Goal: Task Accomplishment & Management: Complete application form

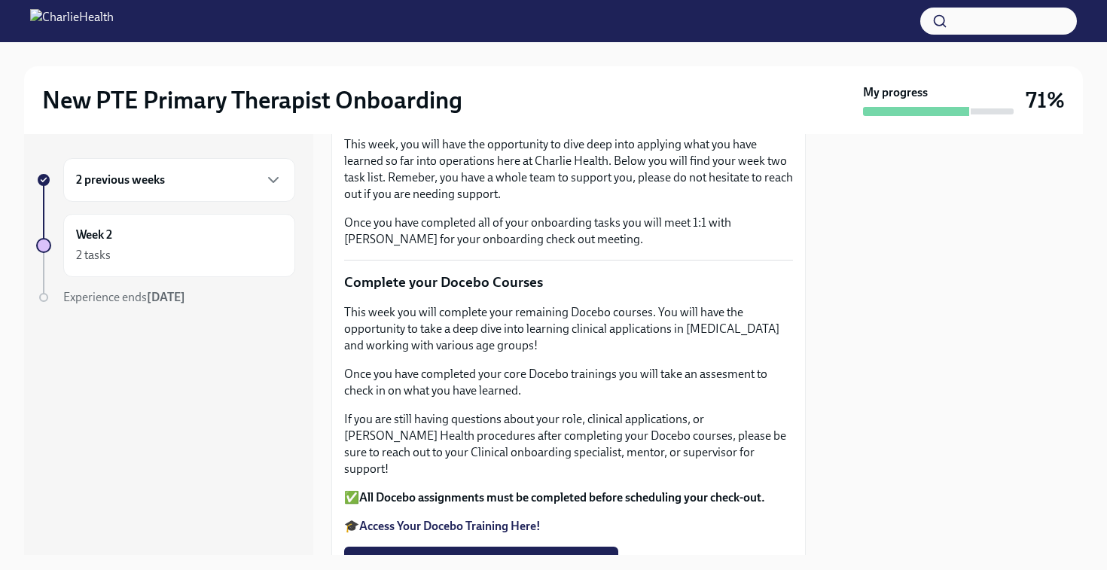
scroll to position [177, 0]
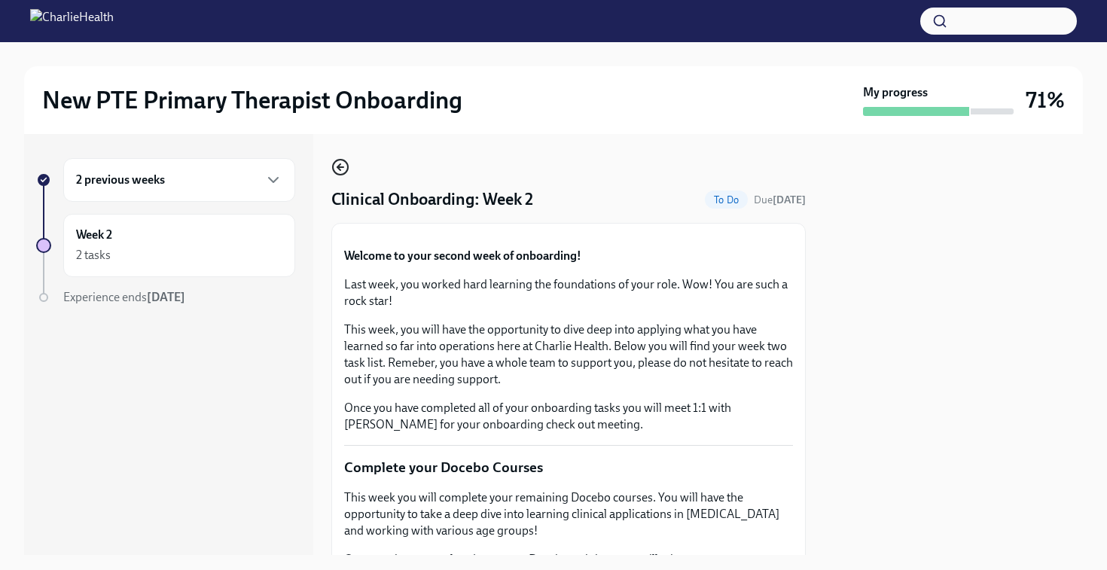
click at [339, 164] on icon "button" at bounding box center [340, 167] width 18 height 18
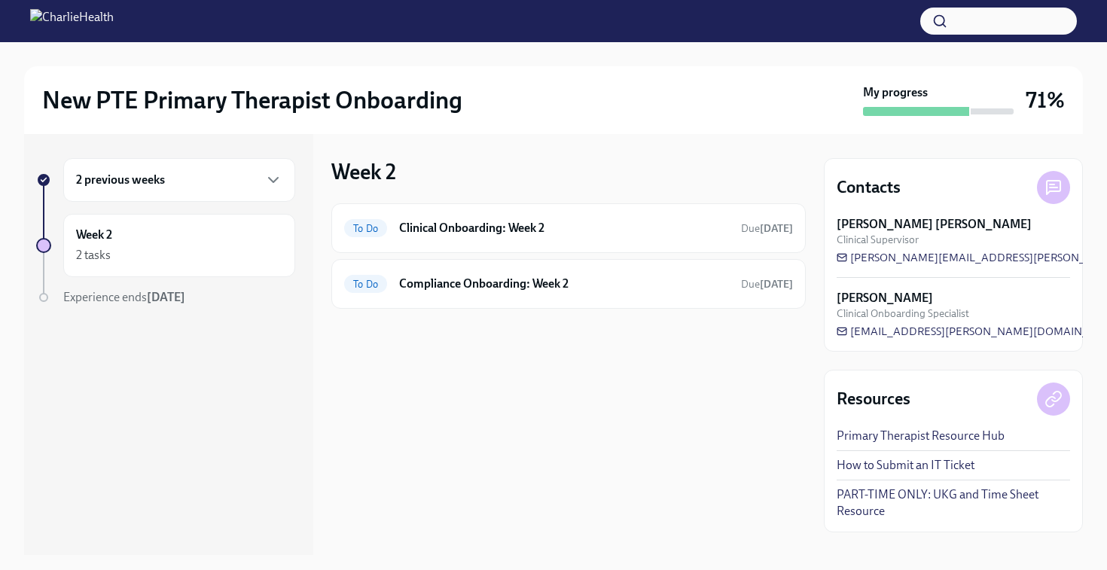
click at [195, 174] on div "2 previous weeks" at bounding box center [179, 180] width 206 height 18
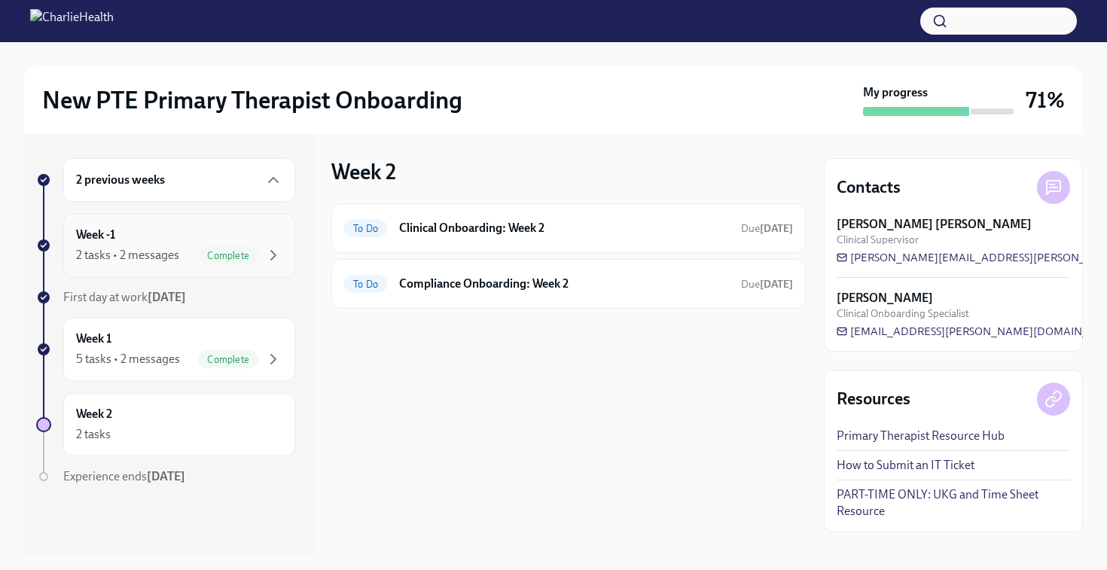
click at [170, 245] on div "Week -1 2 tasks • 2 messages Complete" at bounding box center [179, 246] width 206 height 38
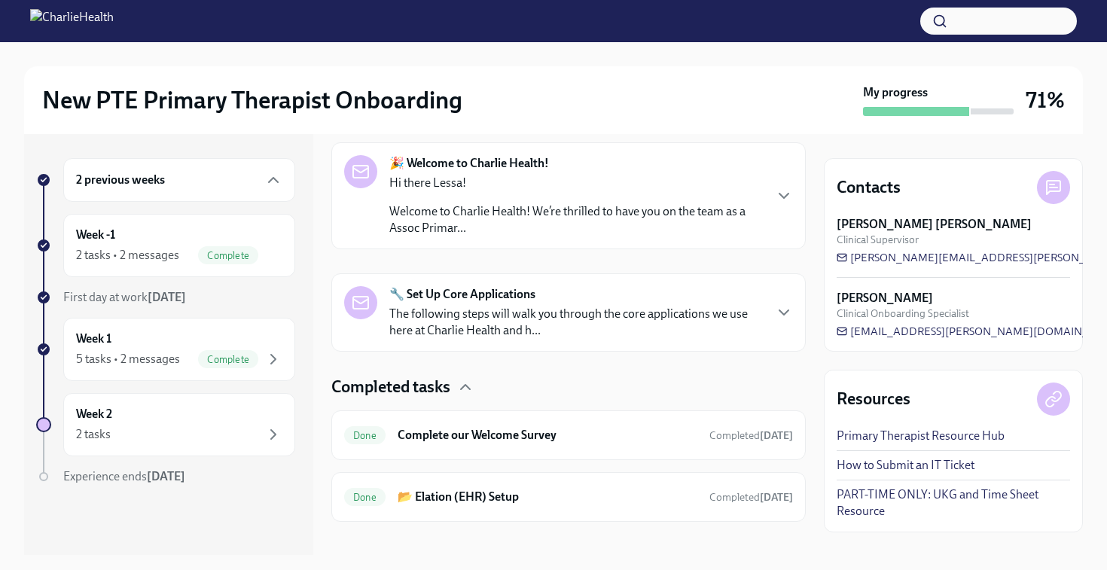
scroll to position [255, 0]
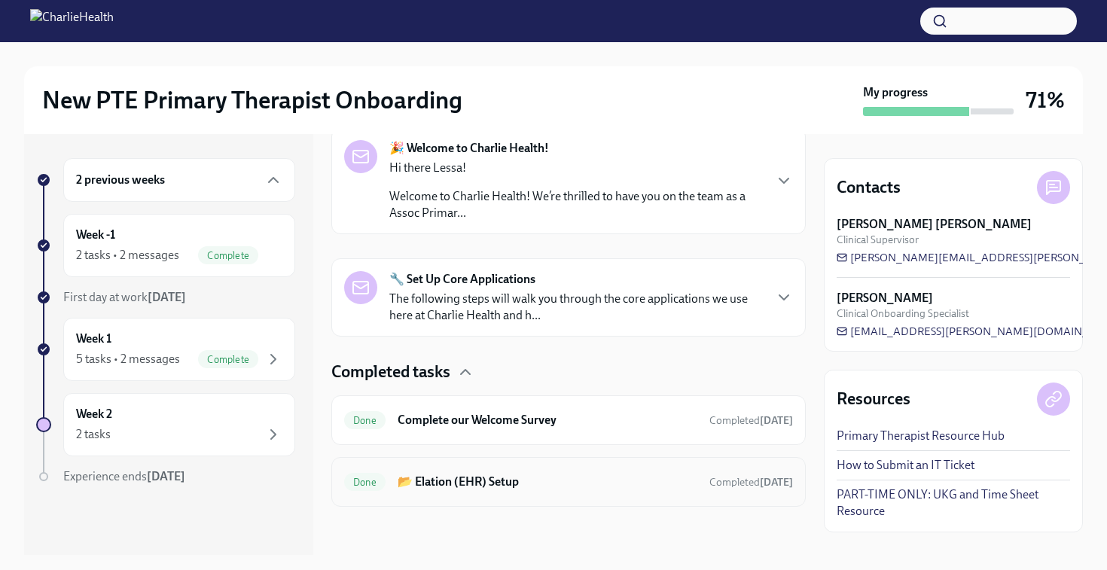
click at [472, 476] on h6 "📂 Elation (EHR) Setup" at bounding box center [548, 482] width 300 height 17
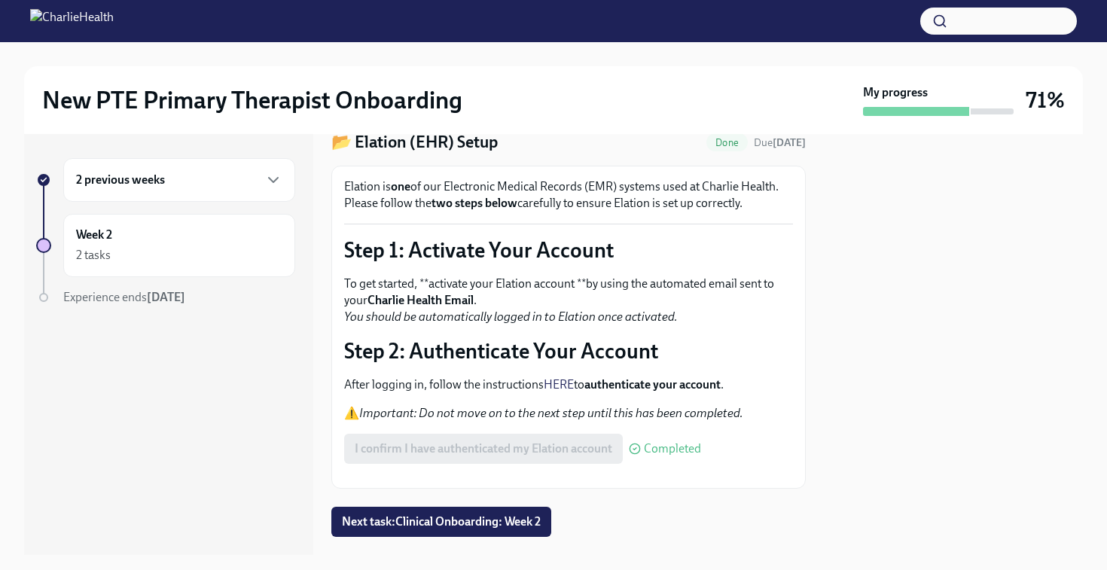
scroll to position [47, 0]
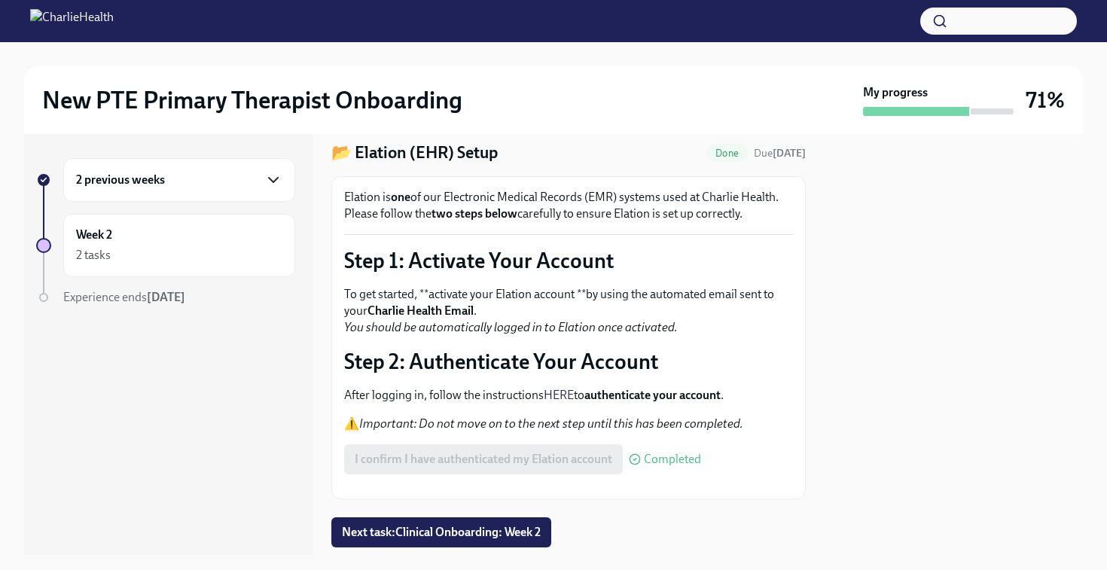
click at [276, 182] on icon "button" at bounding box center [273, 180] width 18 height 18
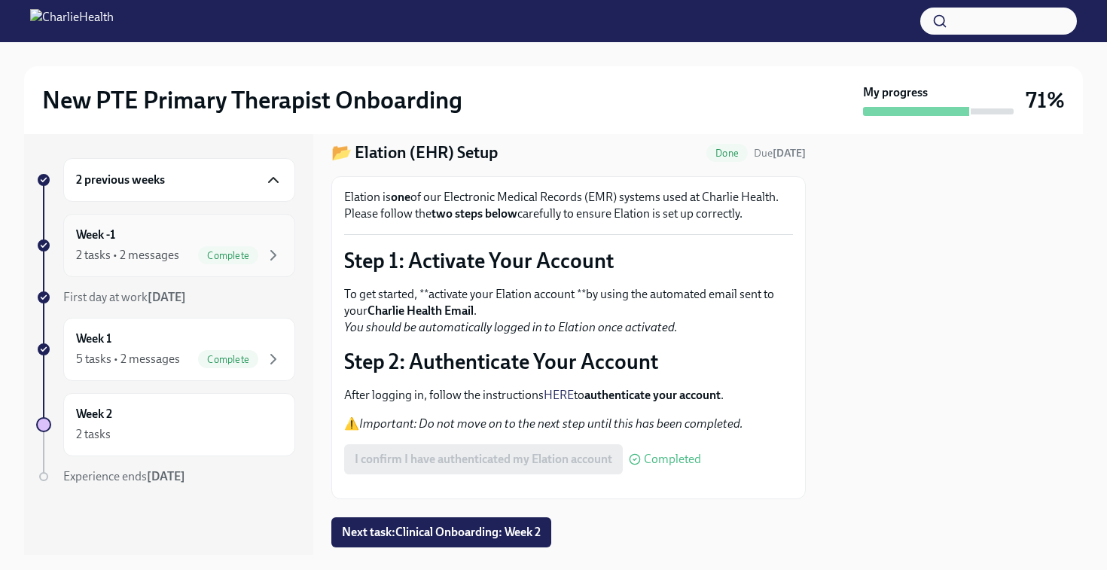
click at [205, 247] on div "Complete" at bounding box center [228, 255] width 60 height 18
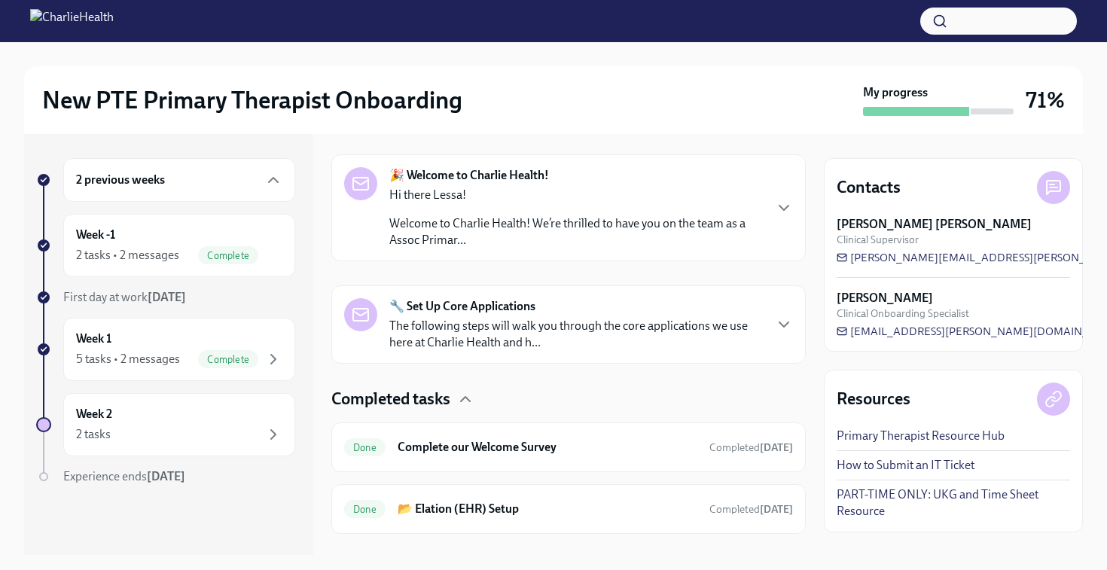
scroll to position [255, 0]
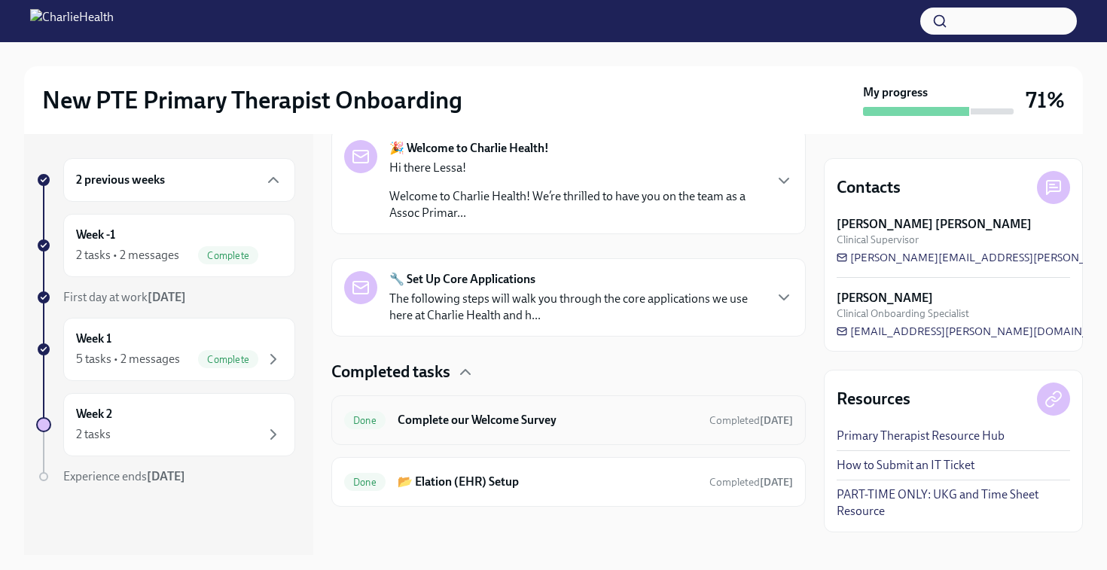
click at [497, 431] on div "Done Complete our Welcome Survey Completed [DATE]" at bounding box center [568, 420] width 449 height 24
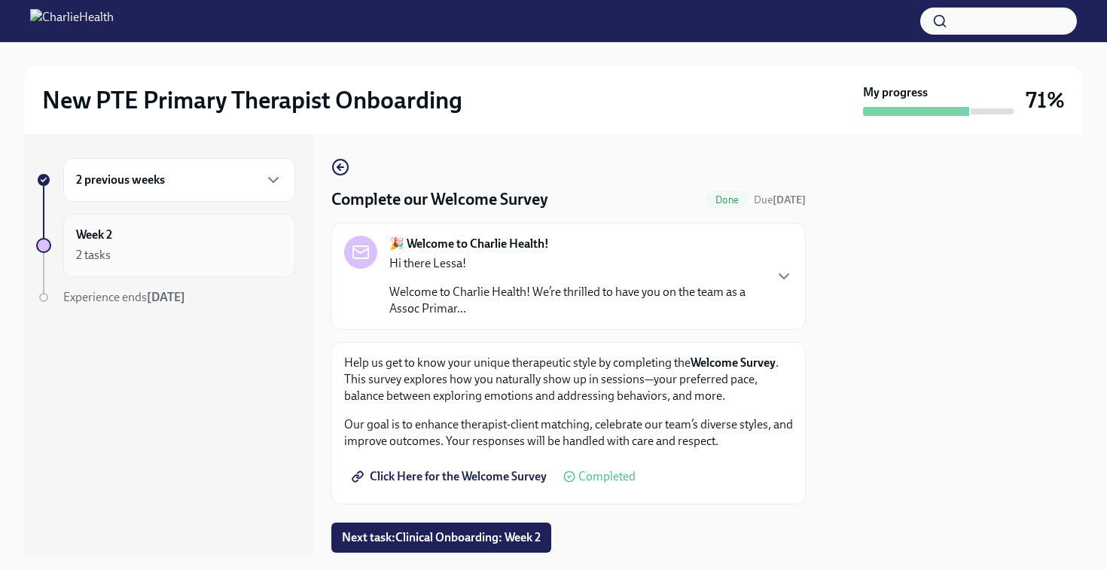
click at [250, 228] on div "Week 2 2 tasks" at bounding box center [179, 246] width 206 height 38
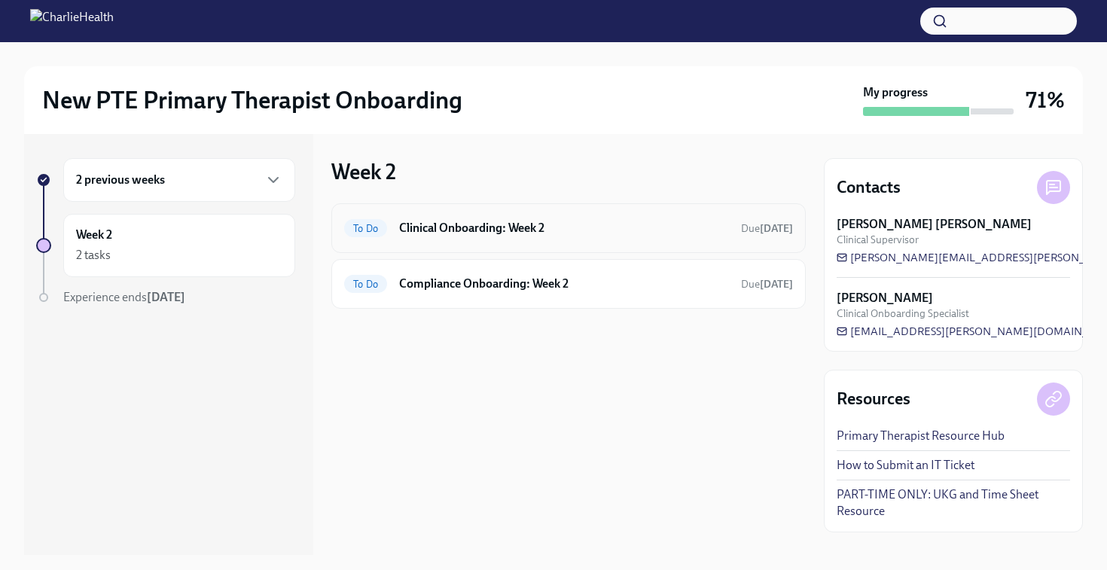
click at [493, 234] on h6 "Clinical Onboarding: Week 2" at bounding box center [564, 228] width 330 height 17
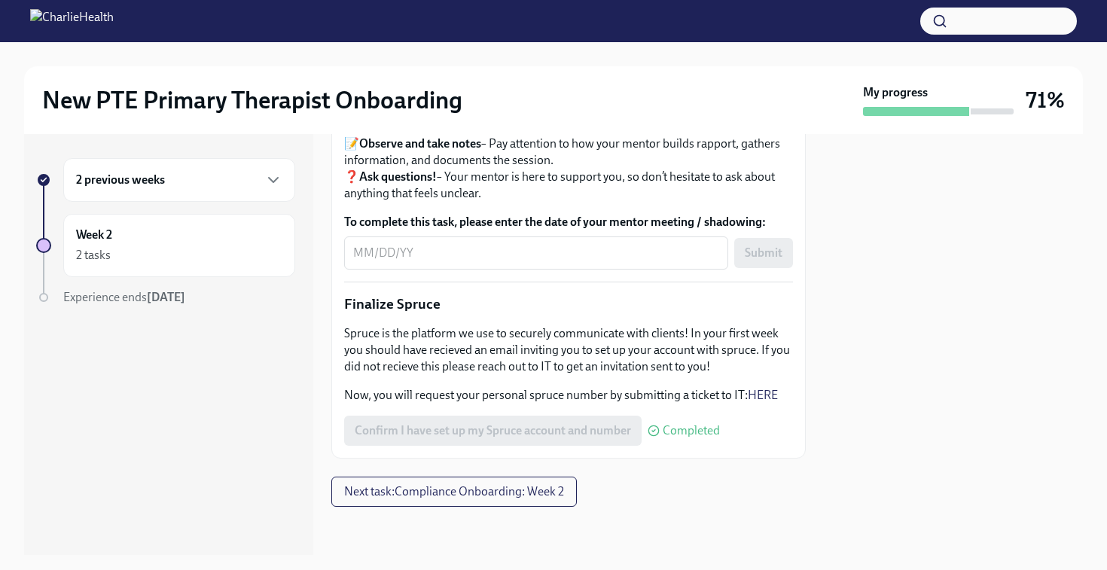
scroll to position [1824, 0]
click at [381, 490] on span "Next task : Compliance Onboarding: Week 2" at bounding box center [454, 491] width 220 height 15
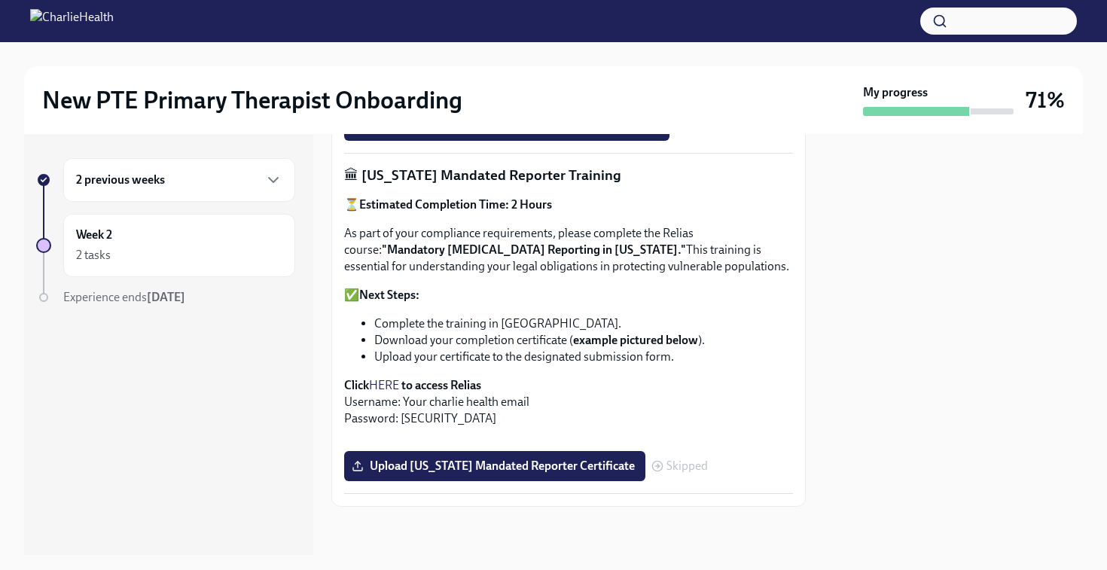
scroll to position [892, 0]
click at [386, 378] on link "HERE" at bounding box center [384, 385] width 30 height 14
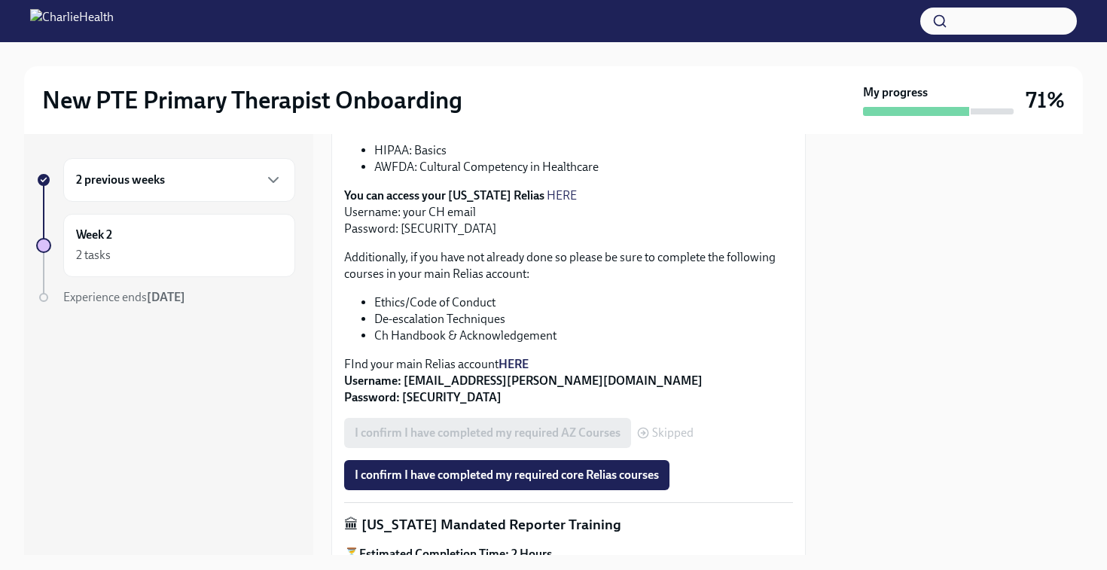
scroll to position [533, 0]
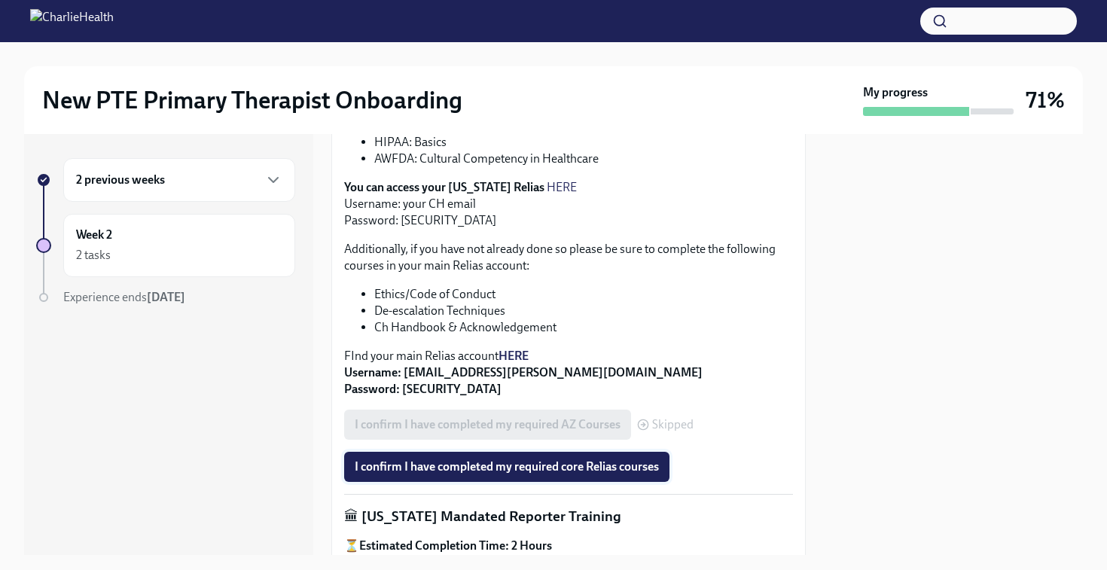
click at [579, 460] on button "I confirm I have completed my required core Relias courses" at bounding box center [506, 467] width 325 height 30
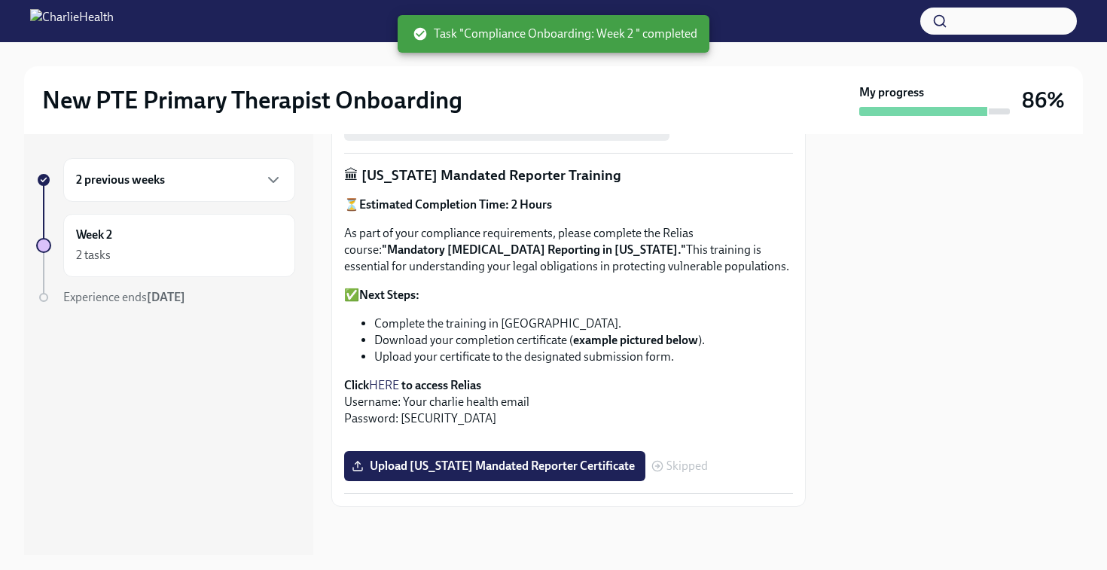
scroll to position [1137, 0]
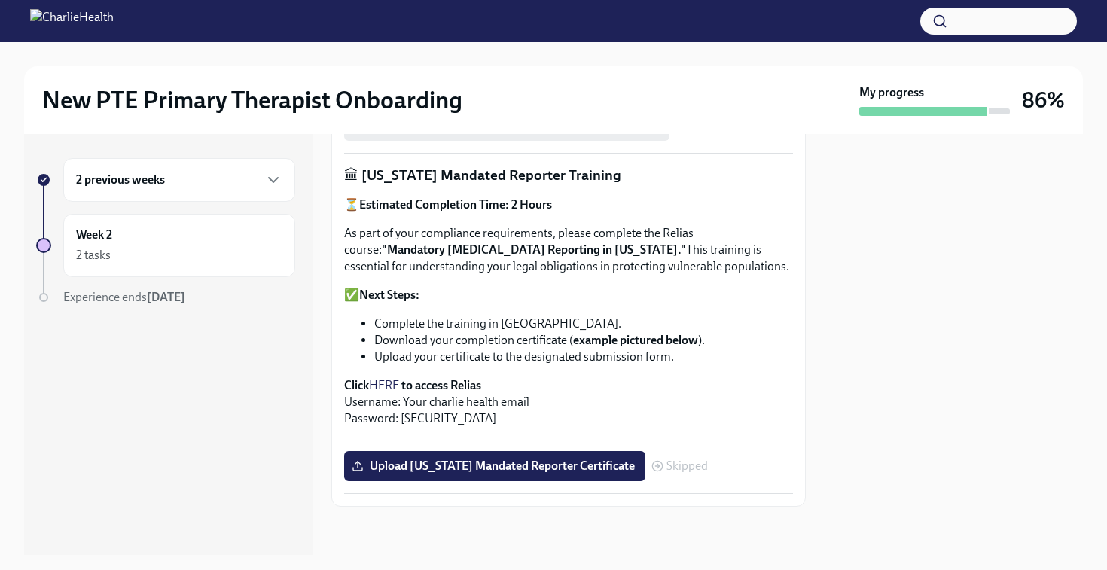
click at [190, 185] on div "2 previous weeks" at bounding box center [179, 180] width 206 height 18
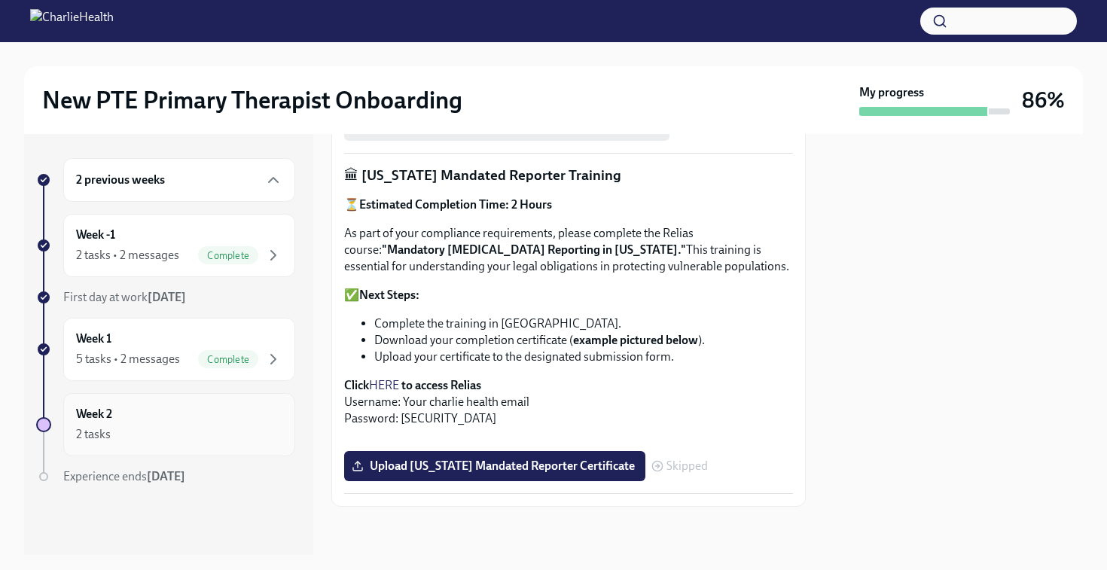
click at [176, 397] on div "Week 2 2 tasks" at bounding box center [179, 424] width 232 height 63
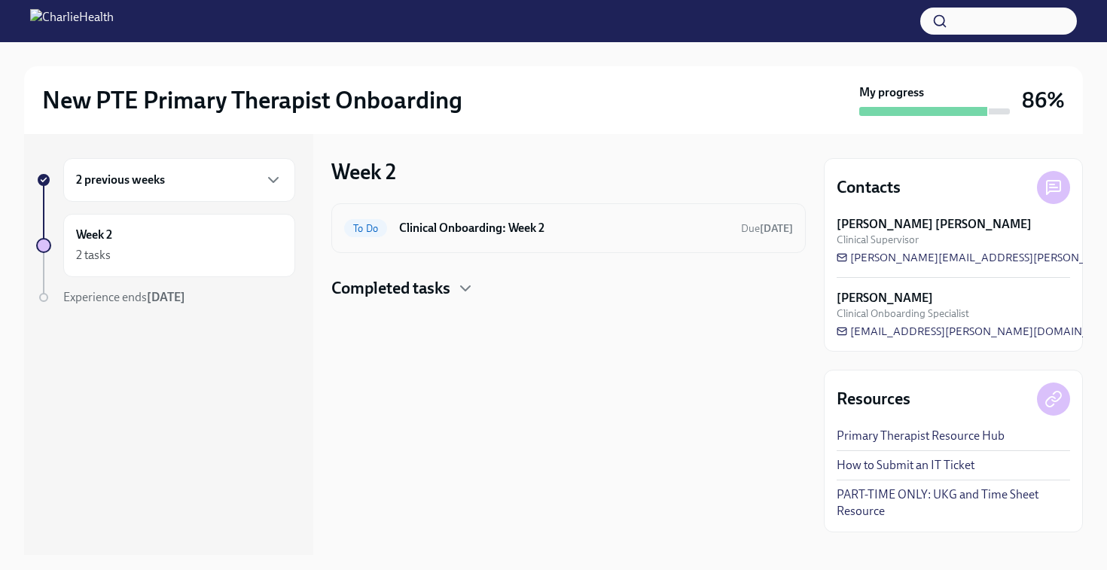
click at [471, 242] on div "To Do Clinical Onboarding: Week 2 Due [DATE]" at bounding box center [568, 228] width 475 height 50
click at [367, 233] on span "To Do" at bounding box center [365, 228] width 43 height 11
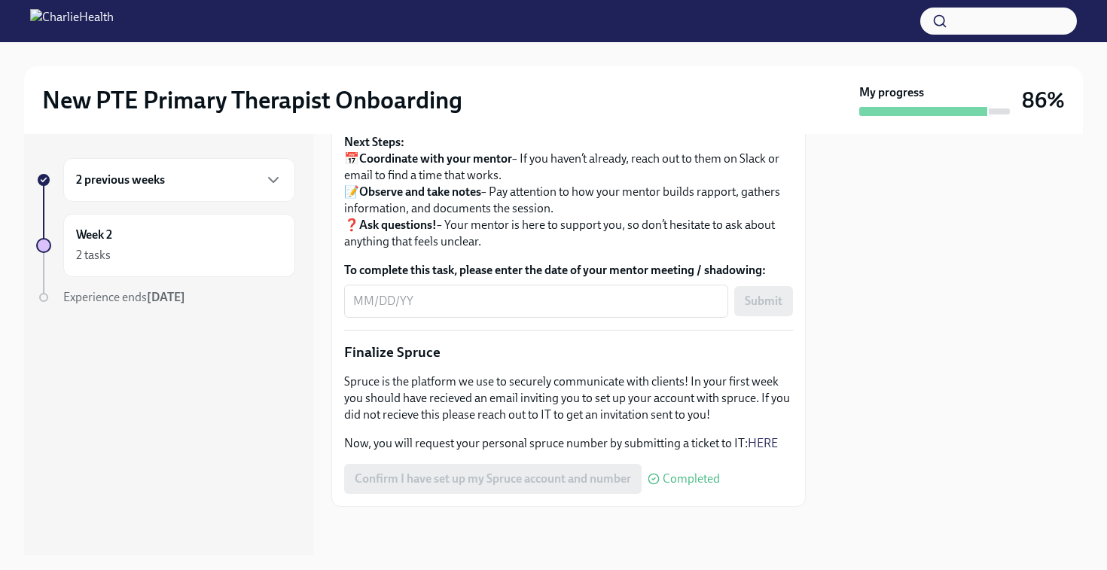
scroll to position [1776, 0]
